Goal: Find specific page/section: Find specific page/section

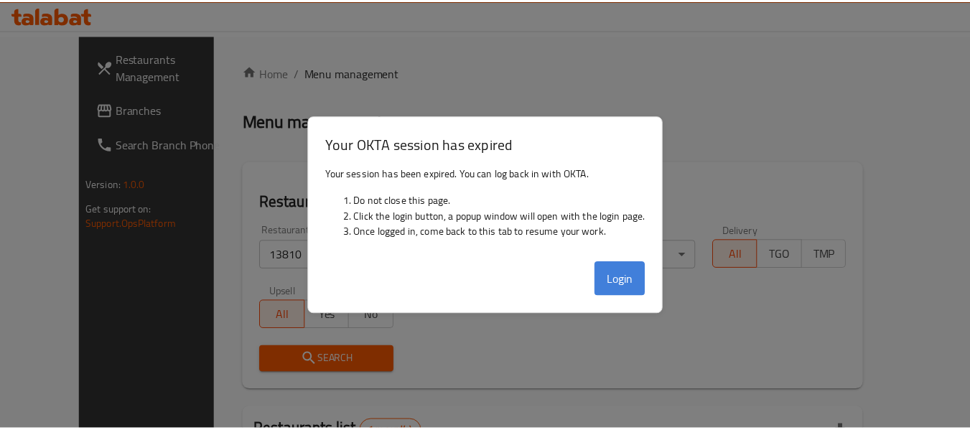
scroll to position [198, 0]
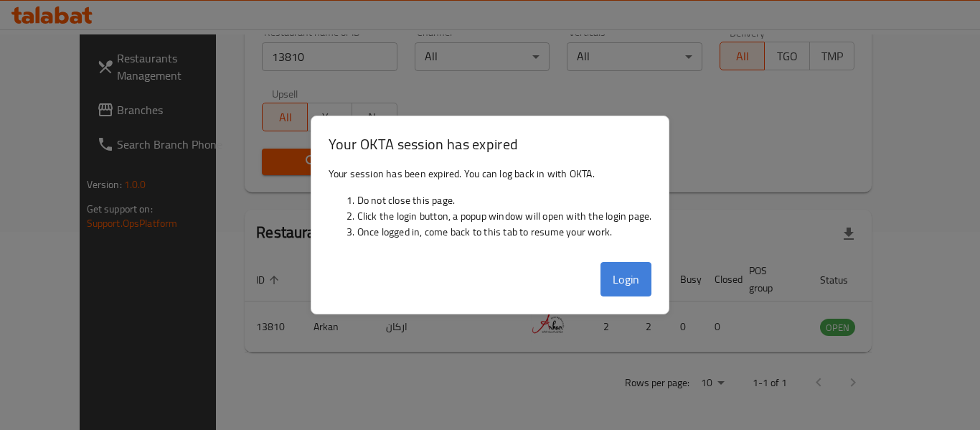
click at [616, 274] on button "Login" at bounding box center [627, 279] width 52 height 34
click at [634, 268] on th "Open" at bounding box center [651, 280] width 34 height 44
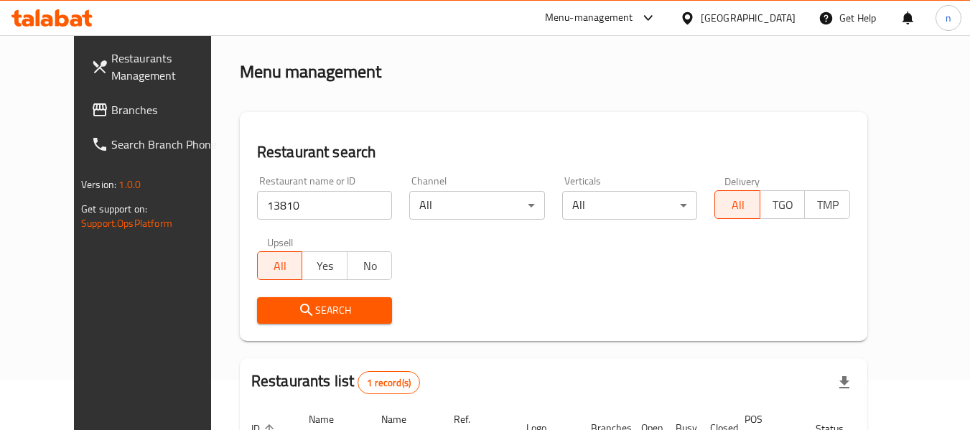
scroll to position [0, 0]
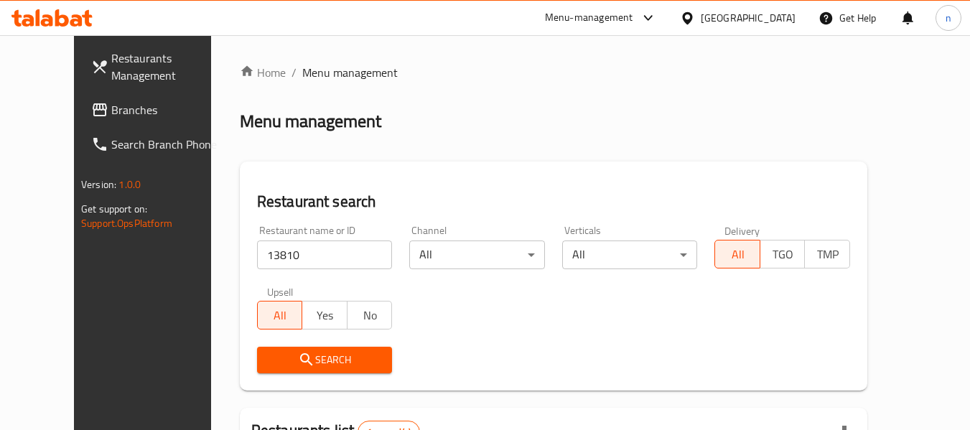
click at [668, 17] on div "Menu-management" at bounding box center [600, 18] width 135 height 34
click at [657, 13] on icon at bounding box center [647, 17] width 17 height 17
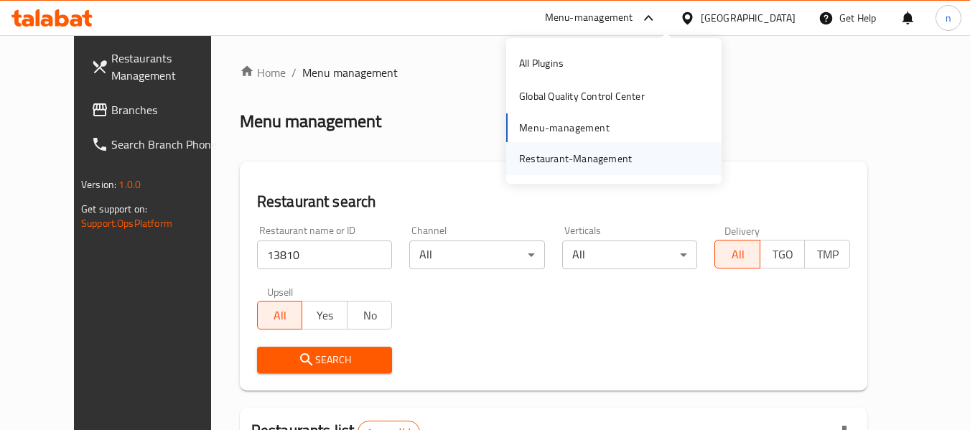
click at [566, 154] on div "Restaurant-Management" at bounding box center [575, 159] width 113 height 16
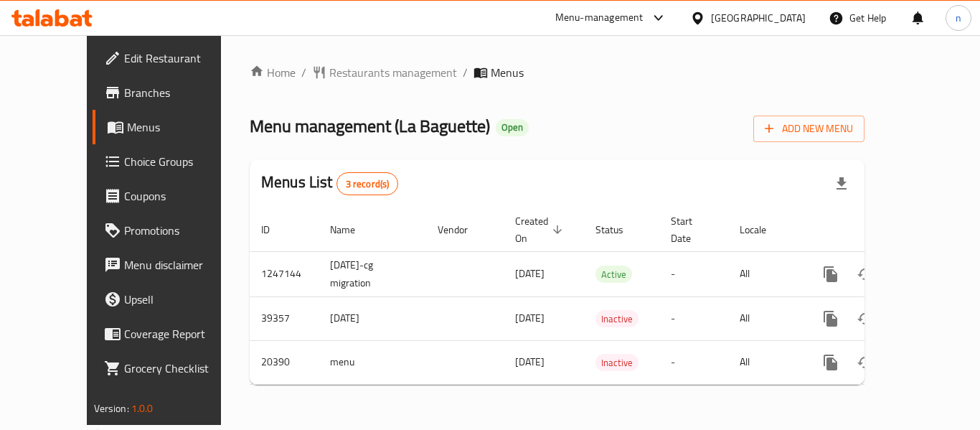
drag, startPoint x: 70, startPoint y: 96, endPoint x: 41, endPoint y: 104, distance: 29.8
click at [124, 96] on span "Branches" at bounding box center [181, 92] width 115 height 17
